Goal: Find contact information: Find contact information

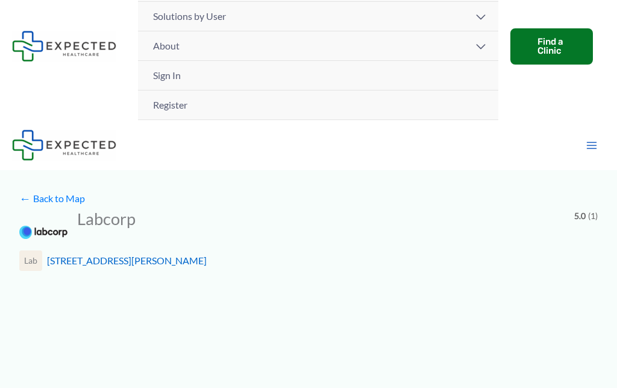
scroll to position [51, 0]
